Goal: Obtain resource: Download file/media

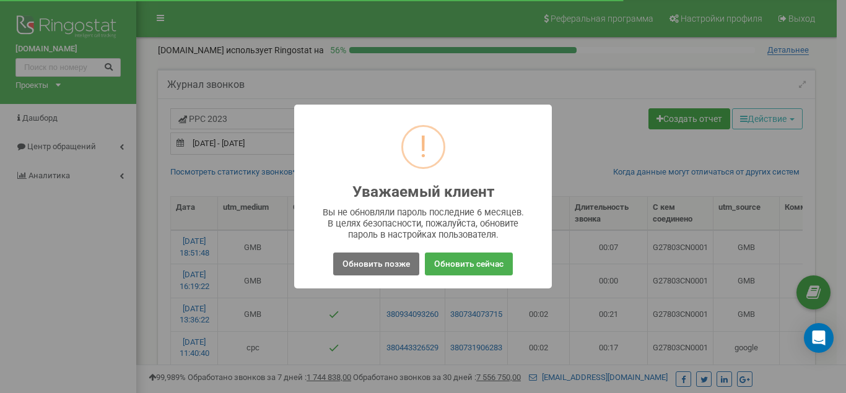
select select "100"
click at [385, 257] on button "Обновить позже" at bounding box center [376, 264] width 86 height 23
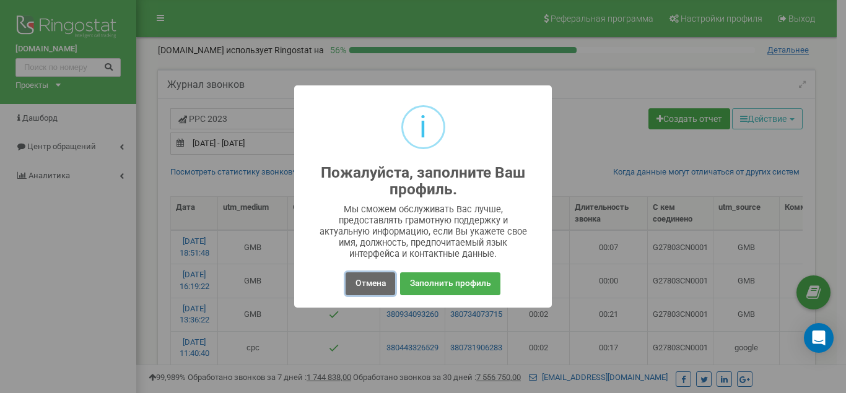
click at [363, 286] on button "Отмена" at bounding box center [370, 284] width 49 height 23
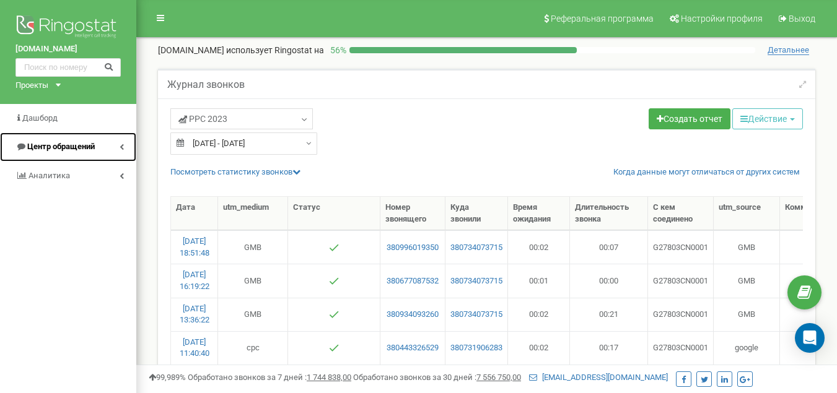
click at [79, 149] on span "Центр обращений" at bounding box center [61, 146] width 68 height 9
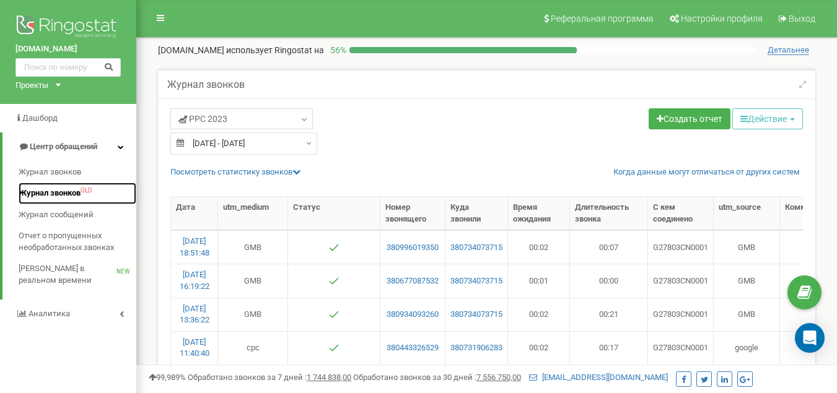
click at [81, 194] on span "Журнал звонков OLD" at bounding box center [55, 194] width 73 height 12
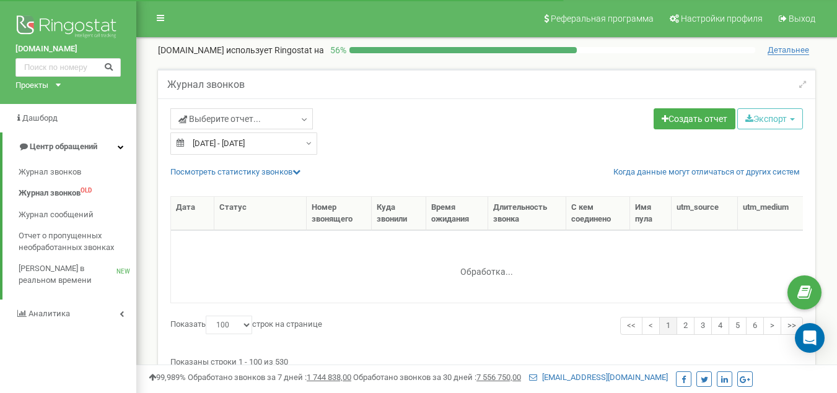
select select "100"
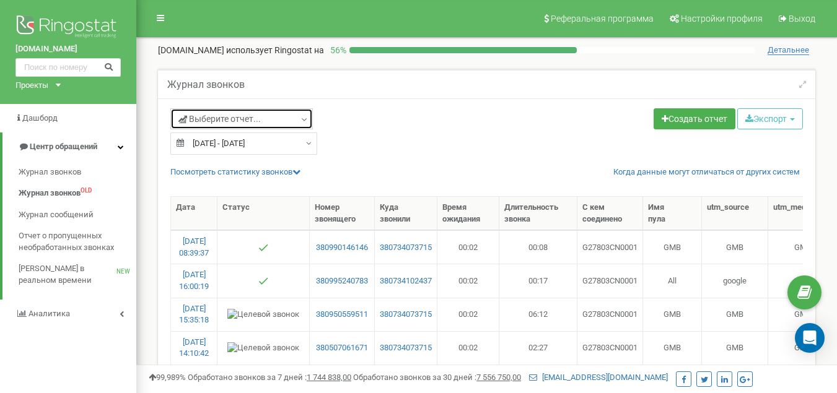
click at [310, 120] on link "Выберите отчет..." at bounding box center [241, 118] width 143 height 21
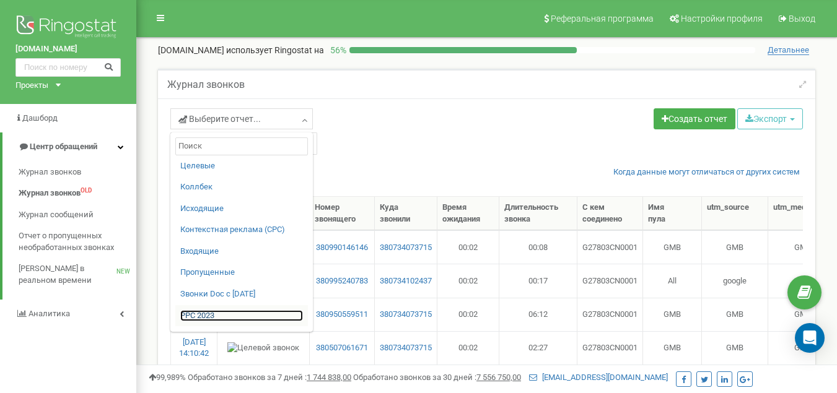
click at [224, 314] on link "PPC 2023" at bounding box center [241, 316] width 123 height 12
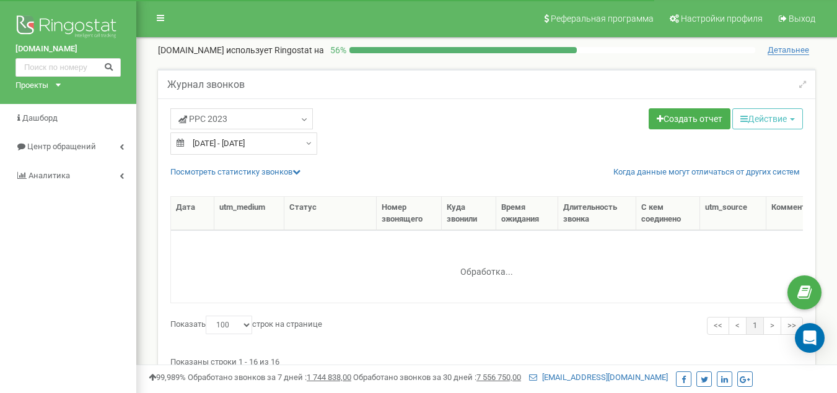
select select "100"
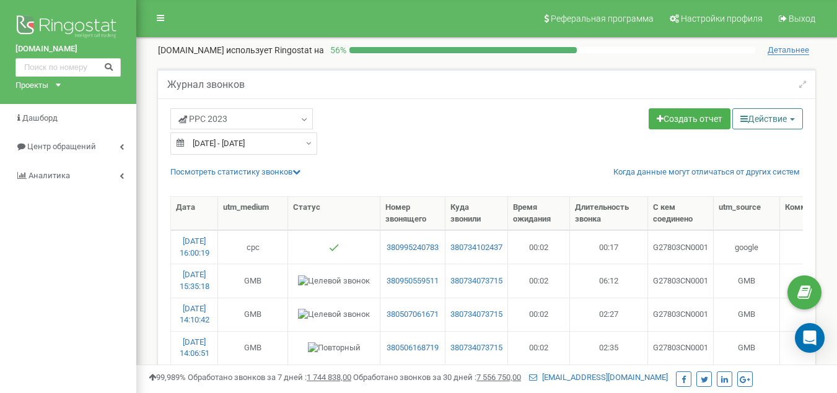
click at [740, 119] on icon "button" at bounding box center [743, 119] width 7 height 9
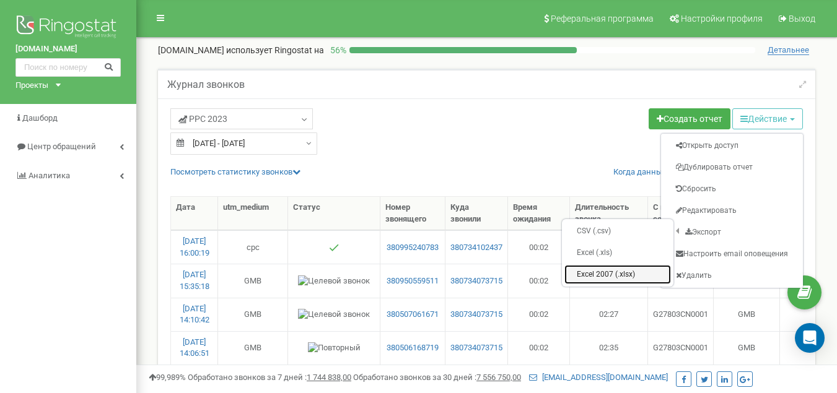
click at [614, 270] on link "Excel 2007 (.xlsx)" at bounding box center [618, 274] width 107 height 19
